Goal: Task Accomplishment & Management: Use online tool/utility

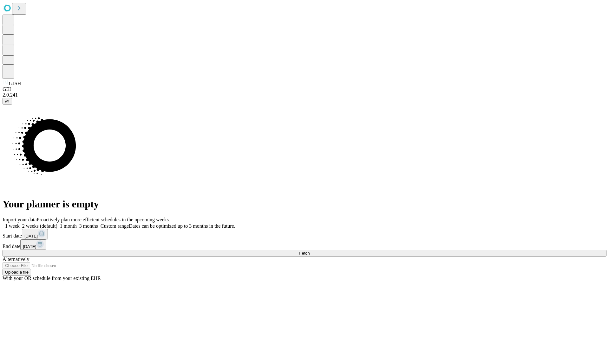
click at [309, 251] on span "Fetch" at bounding box center [304, 253] width 10 height 5
